Goal: Transaction & Acquisition: Purchase product/service

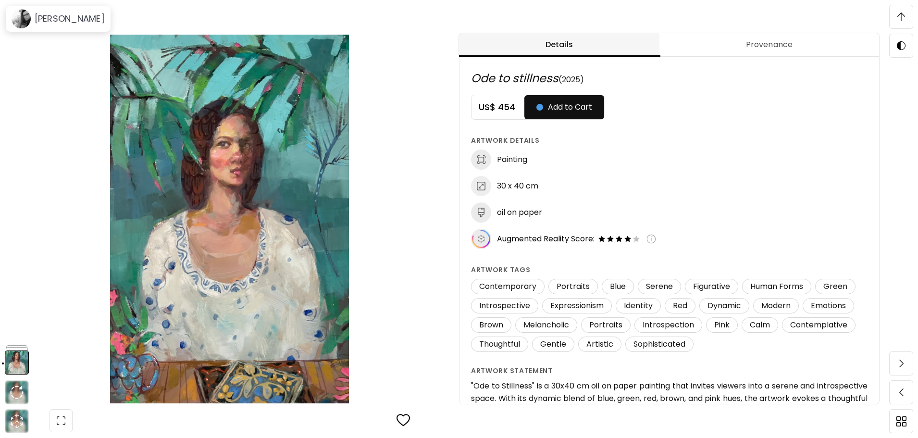
scroll to position [504, 0]
click at [42, 12] on div "[PERSON_NAME]" at bounding box center [58, 19] width 101 height 22
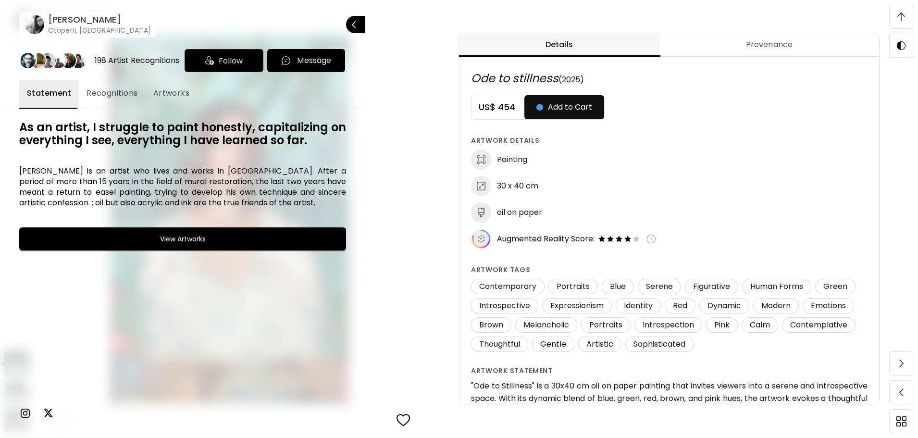
click at [154, 88] on span "Artworks" at bounding box center [171, 93] width 37 height 12
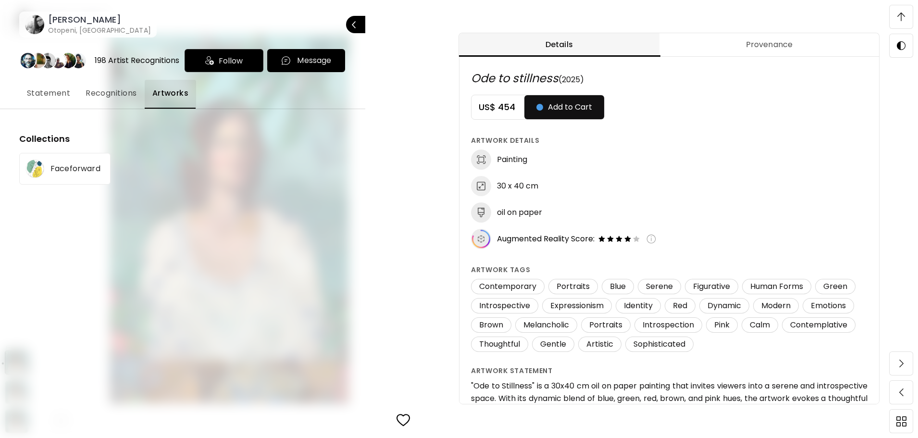
click at [115, 91] on span "Recognitions" at bounding box center [111, 93] width 51 height 12
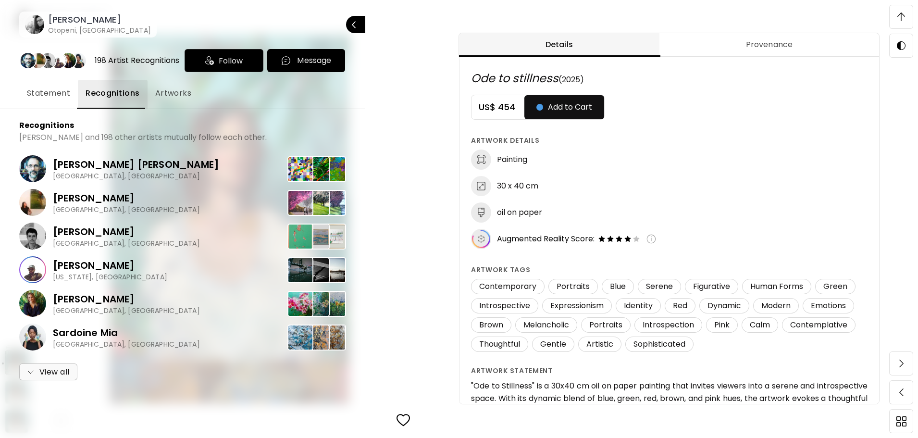
click at [900, 21] on div at bounding box center [459, 219] width 918 height 438
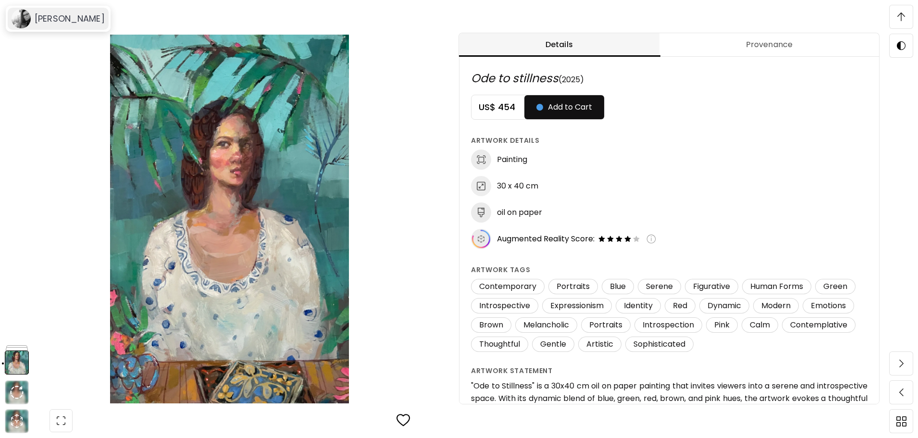
click at [54, 23] on h6 "[PERSON_NAME]" at bounding box center [70, 19] width 70 height 12
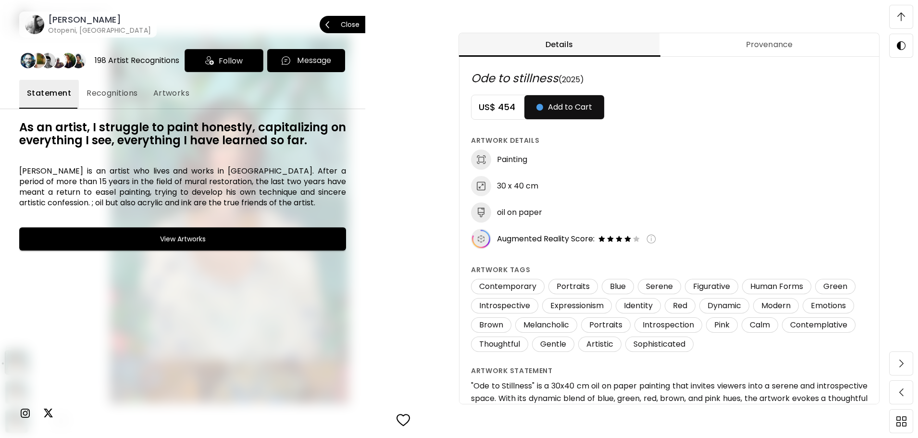
click at [56, 18] on h6 "[PERSON_NAME]" at bounding box center [99, 20] width 103 height 12
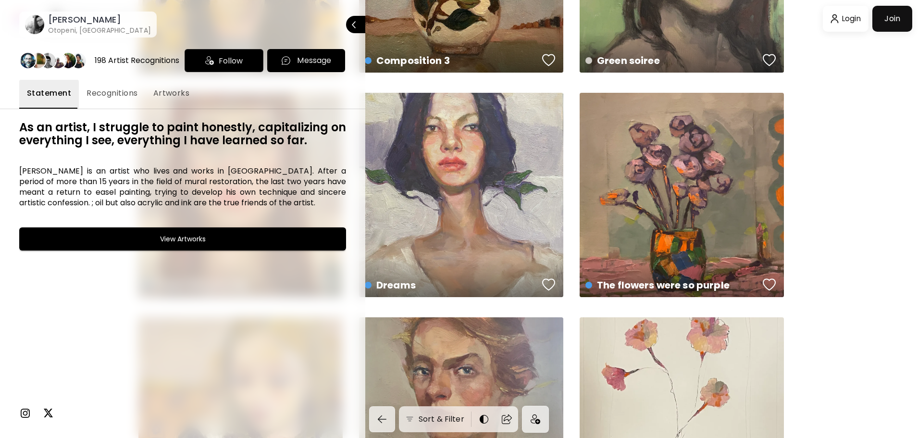
scroll to position [2883, 0]
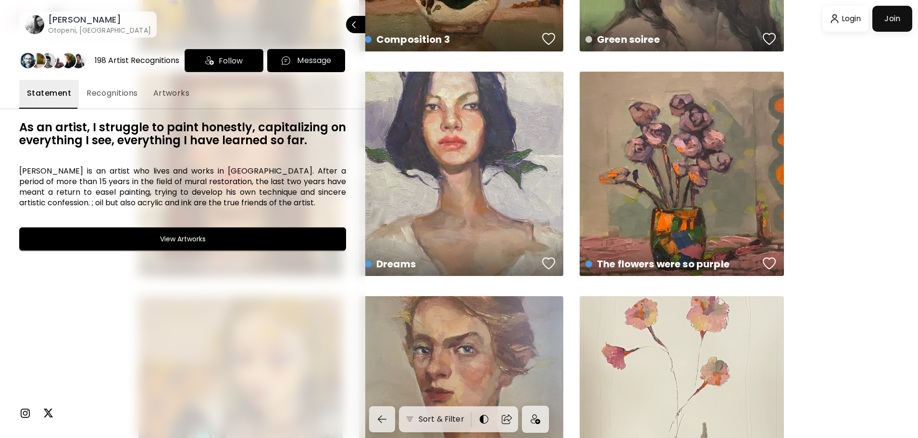
click at [467, 192] on div at bounding box center [459, 219] width 918 height 438
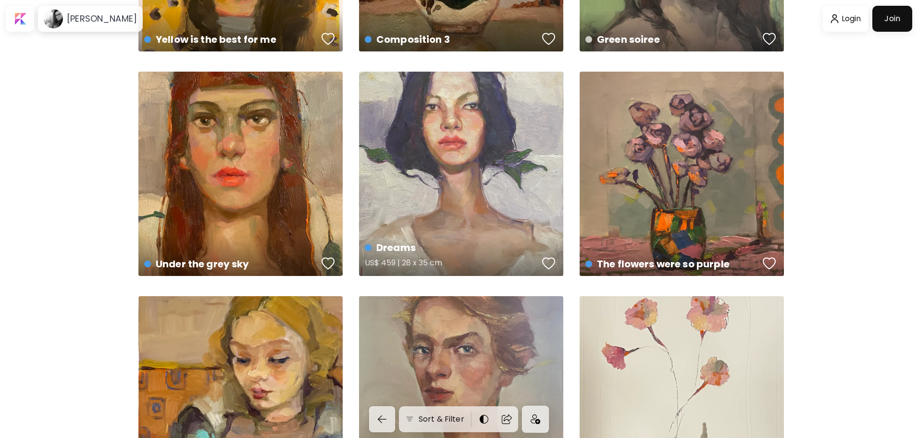
click at [465, 189] on div "Dreams US$ 459 | 28 x 35 cm" at bounding box center [461, 174] width 204 height 204
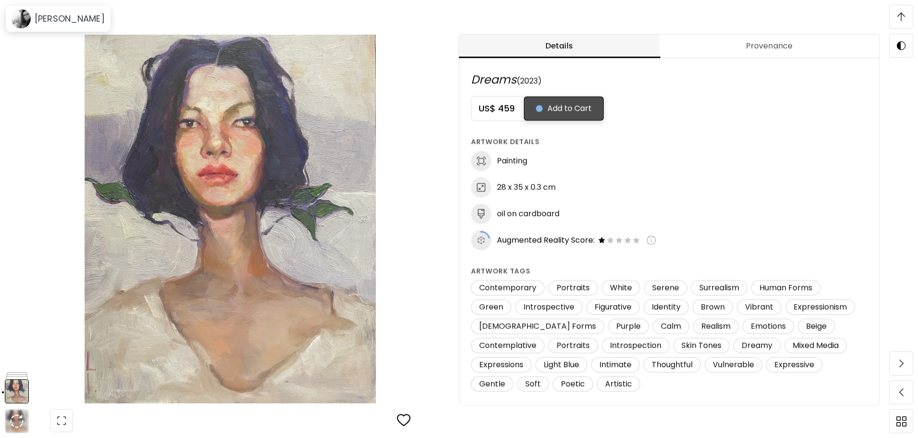
click at [570, 115] on button "Add to Cart" at bounding box center [564, 109] width 80 height 24
click at [570, 115] on button "Checkout" at bounding box center [562, 109] width 77 height 24
